Goal: Transaction & Acquisition: Purchase product/service

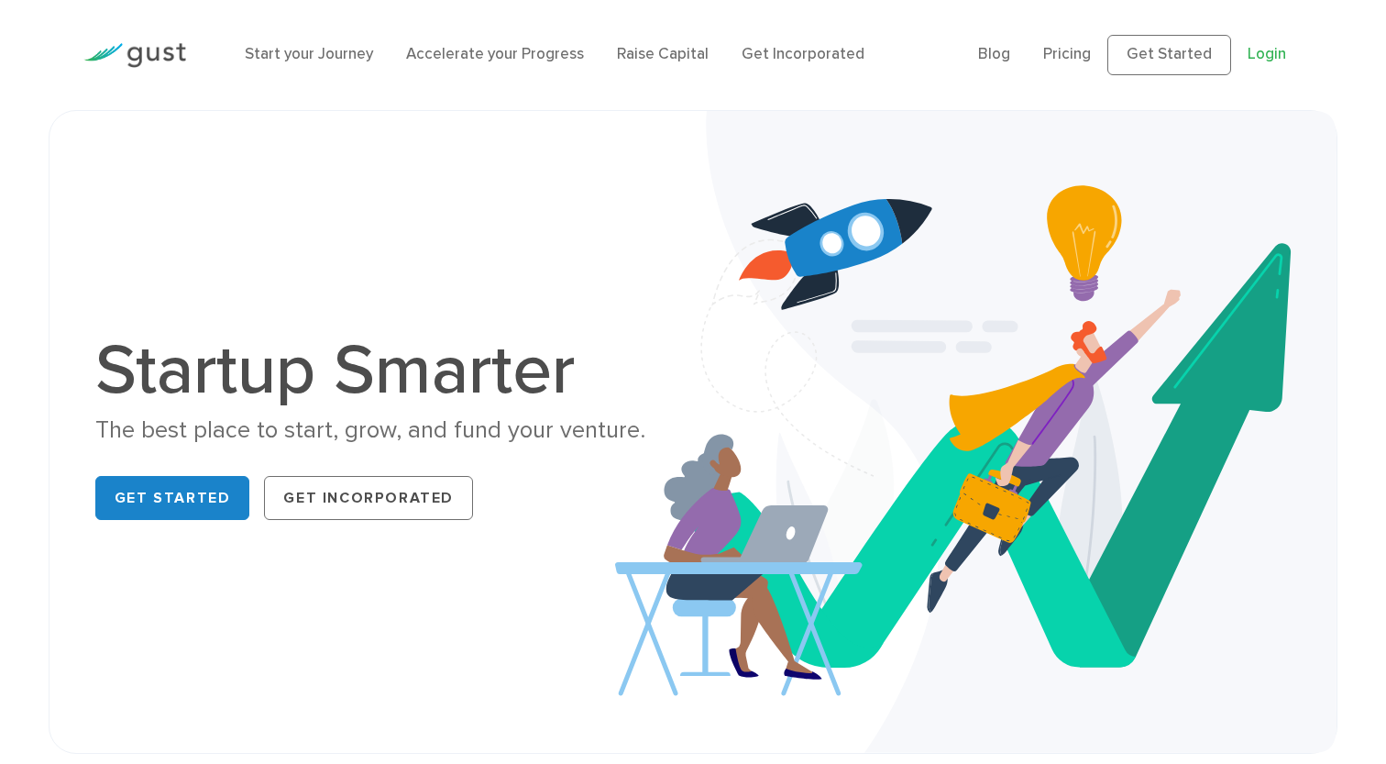
click at [1270, 56] on link "Login" at bounding box center [1267, 54] width 39 height 18
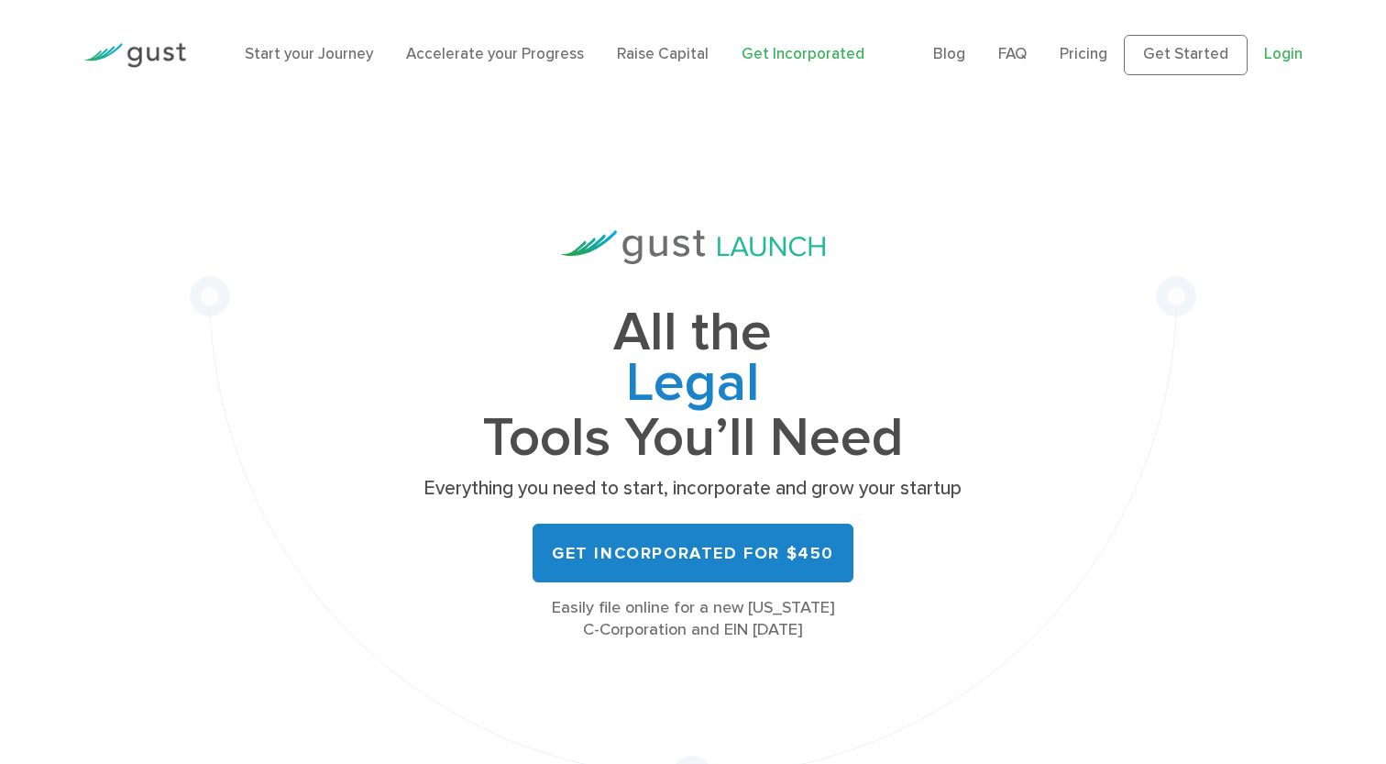
click at [1276, 61] on link "Login" at bounding box center [1283, 54] width 39 height 18
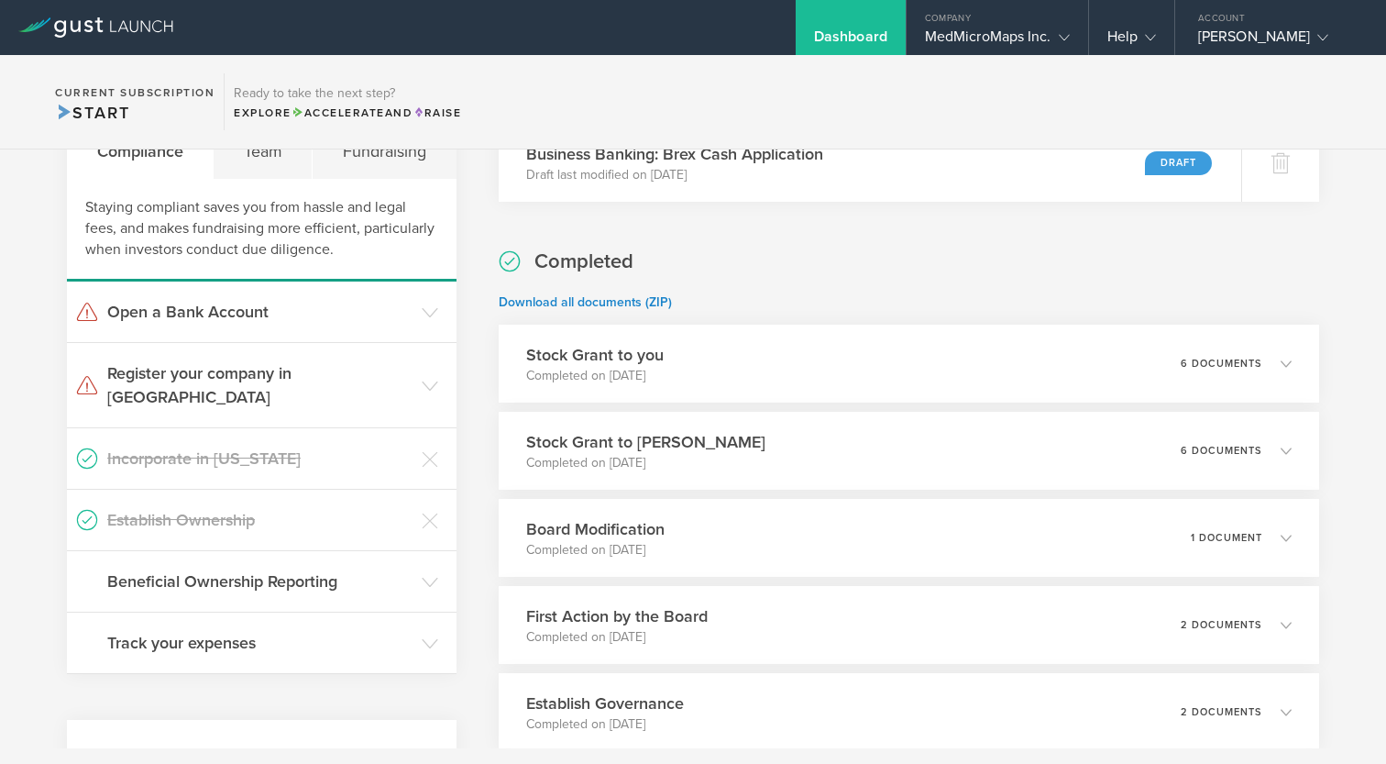
scroll to position [387, 0]
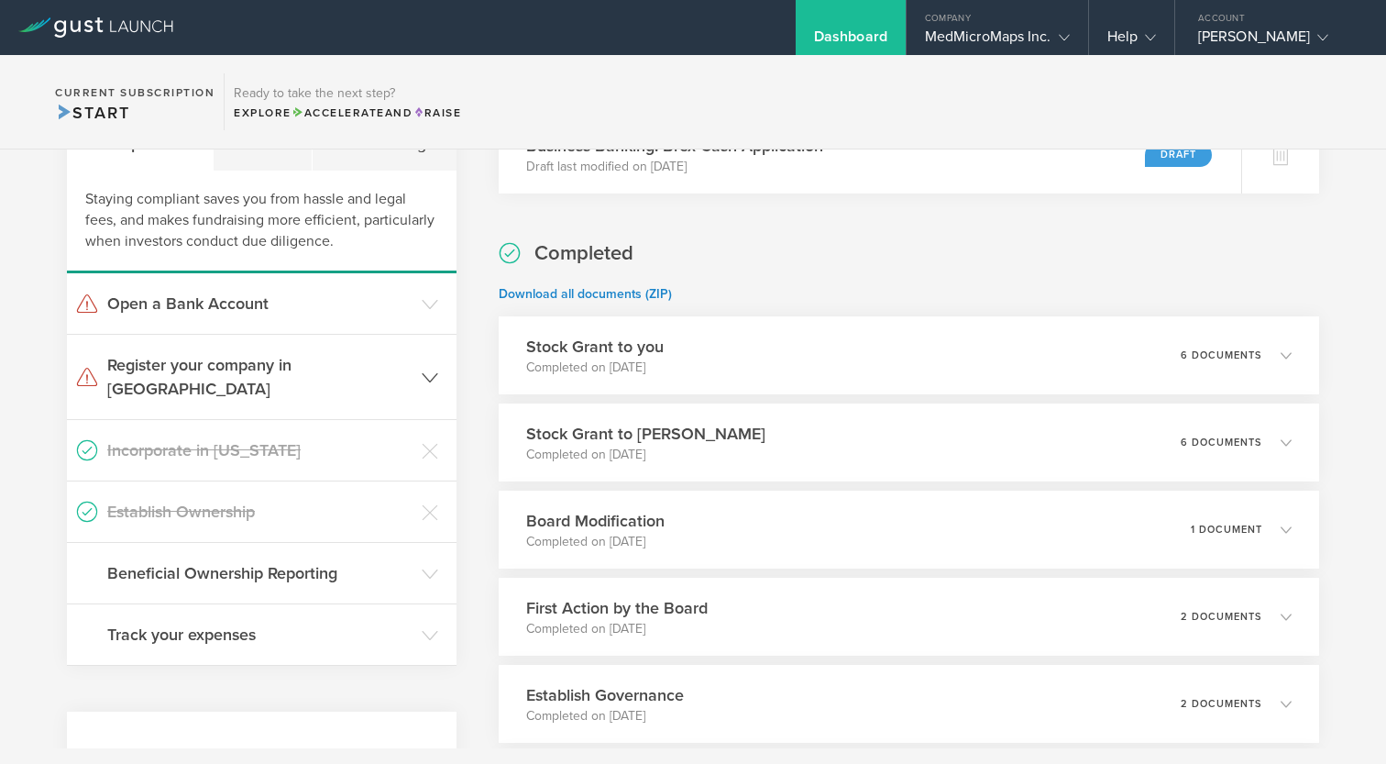
click at [377, 368] on h3 "Register your company in [GEOGRAPHIC_DATA]" at bounding box center [259, 377] width 305 height 48
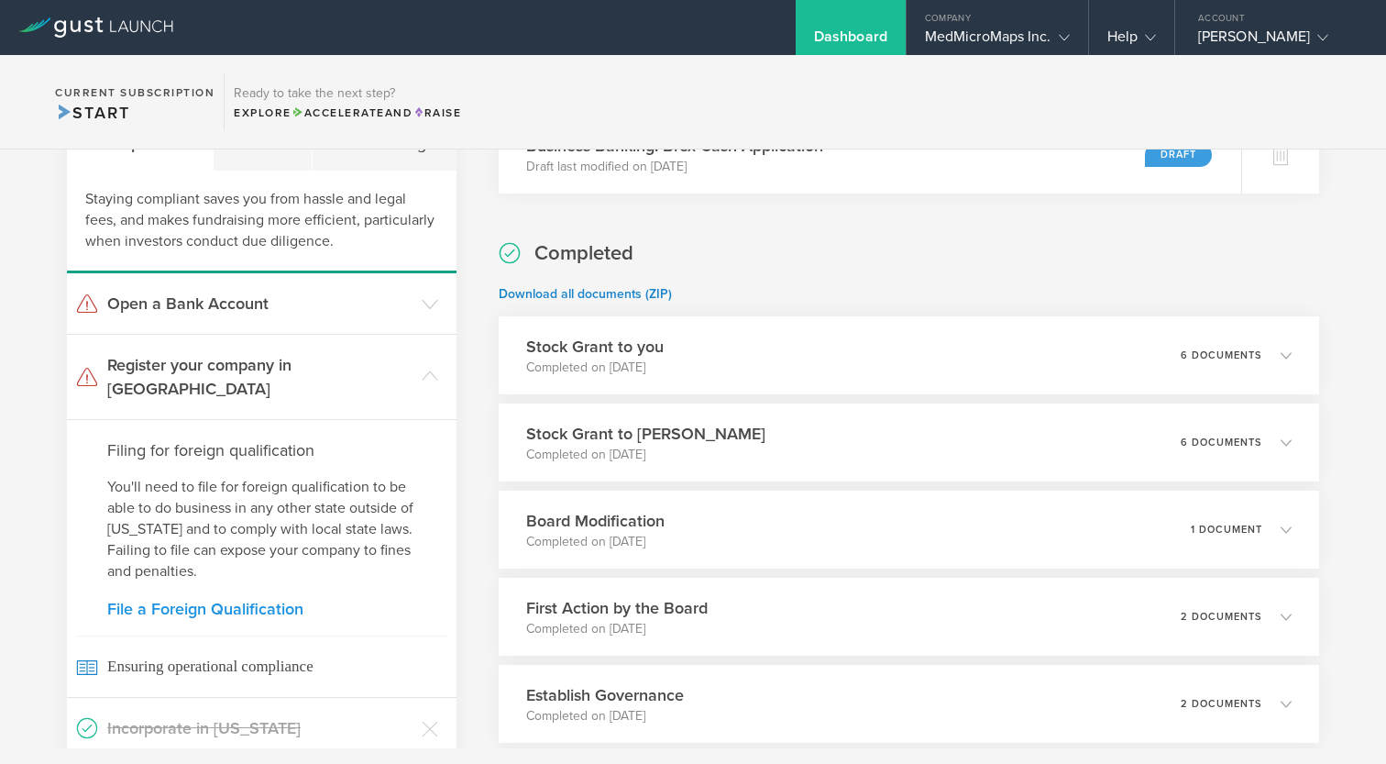
click at [216, 600] on link "File a Foreign Qualification" at bounding box center [261, 608] width 309 height 17
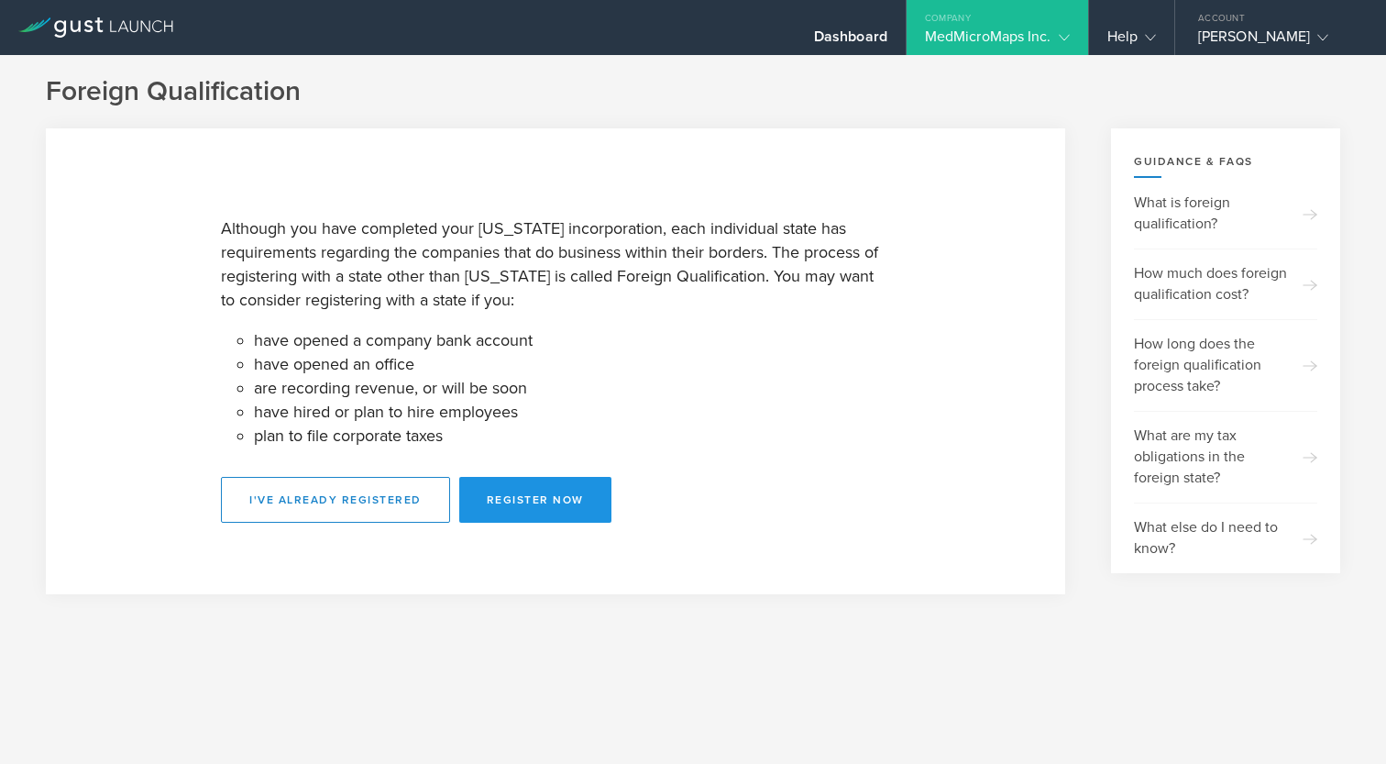
click at [514, 504] on button "Register Now" at bounding box center [535, 500] width 152 height 46
select select "CO"
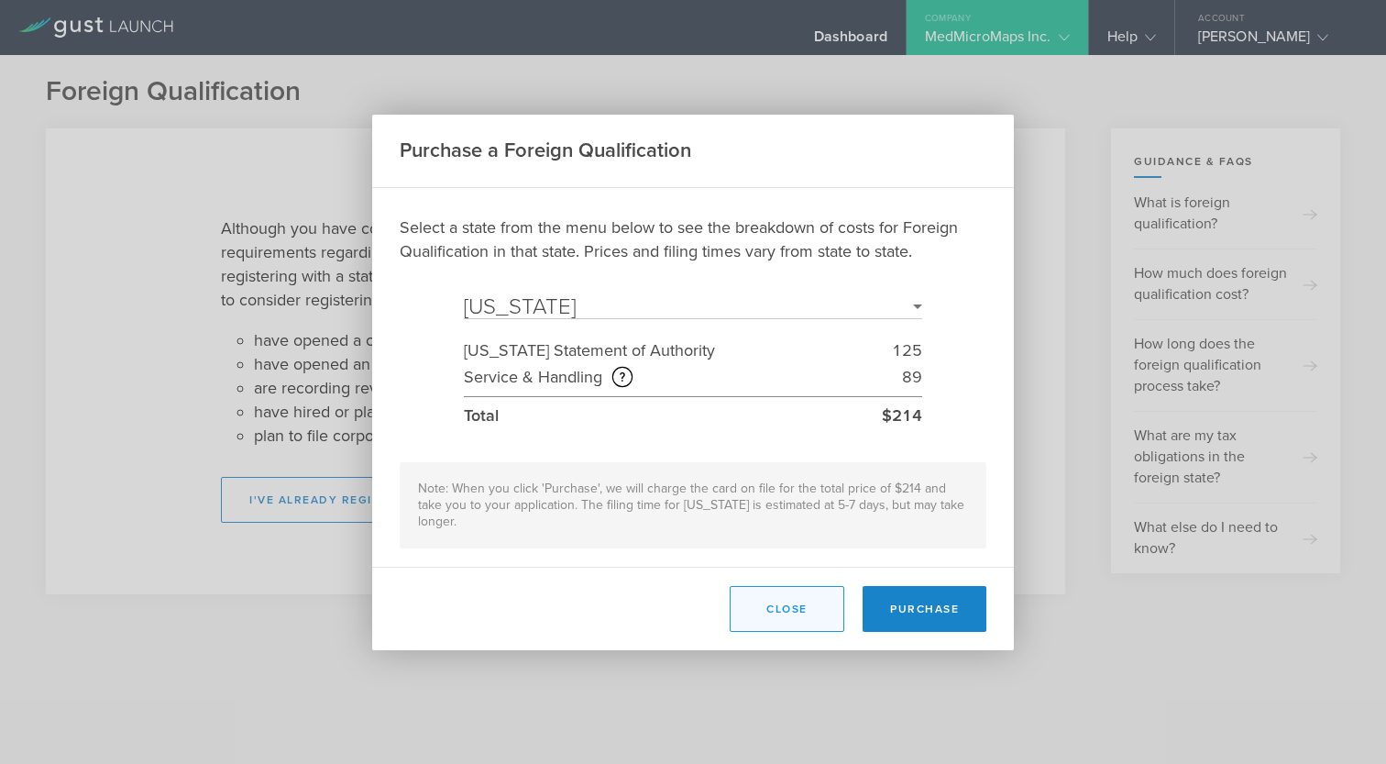
click at [787, 609] on button "Close" at bounding box center [787, 609] width 115 height 46
